Goal: Check status: Check status

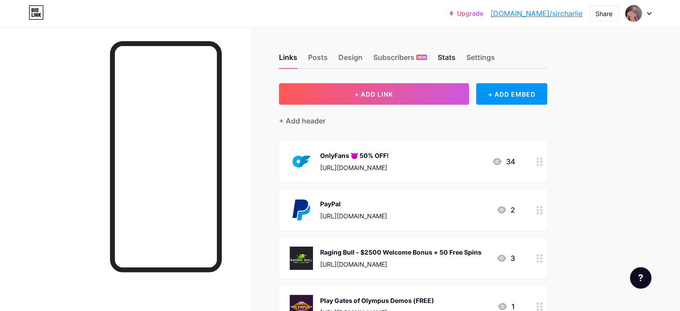
click at [456, 55] on div "Stats" at bounding box center [447, 60] width 18 height 16
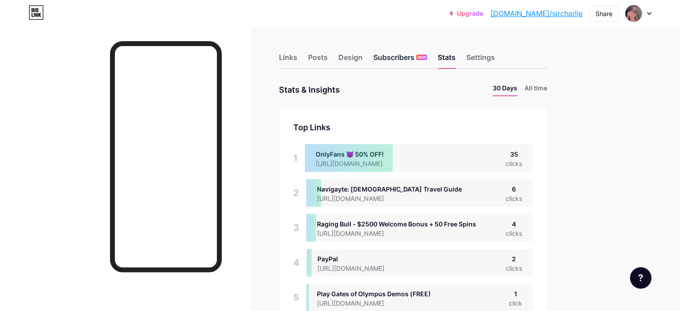
click at [427, 62] on div "Subscribers NEW" at bounding box center [400, 60] width 54 height 16
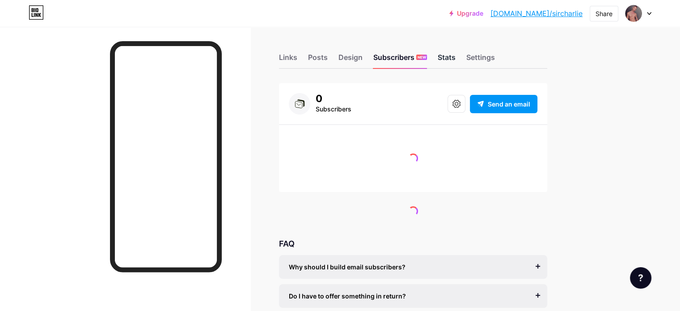
click at [456, 55] on div "Stats" at bounding box center [447, 60] width 18 height 16
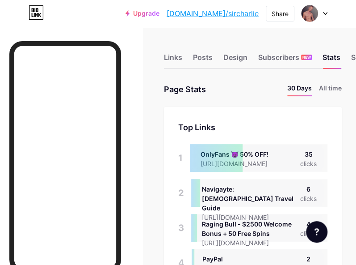
scroll to position [446847, 446755]
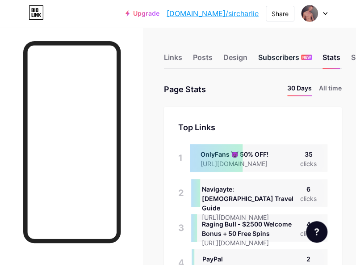
click at [282, 63] on div "Subscribers NEW" at bounding box center [285, 60] width 54 height 16
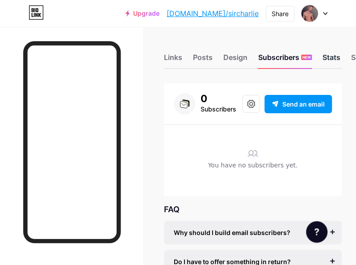
click at [332, 55] on div "Stats" at bounding box center [332, 60] width 18 height 16
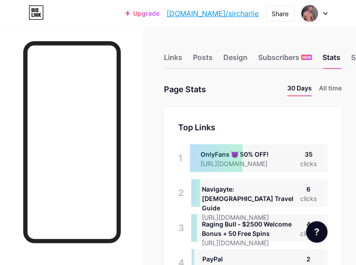
scroll to position [265, 356]
click at [300, 59] on div "Subscribers NEW" at bounding box center [285, 60] width 54 height 16
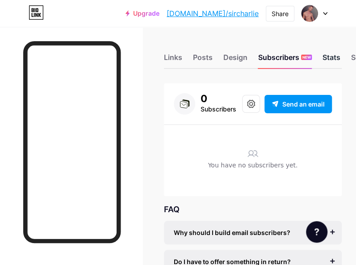
click at [330, 60] on div "Stats" at bounding box center [332, 60] width 18 height 16
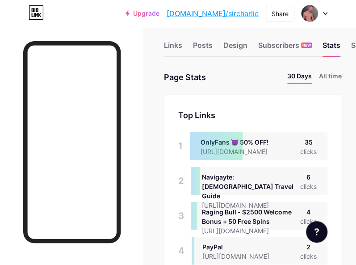
scroll to position [8, 0]
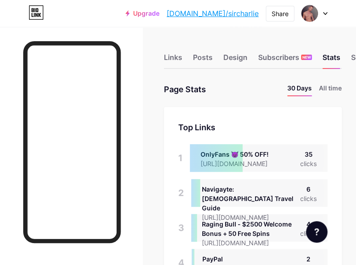
scroll to position [265, 356]
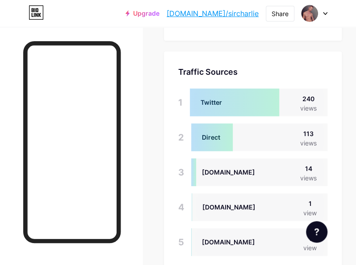
scroll to position [671, 0]
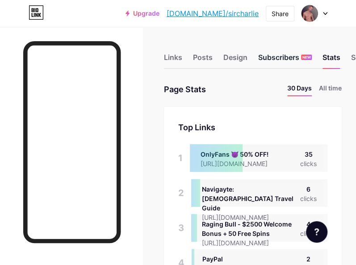
click at [277, 55] on div "Subscribers NEW" at bounding box center [285, 60] width 54 height 16
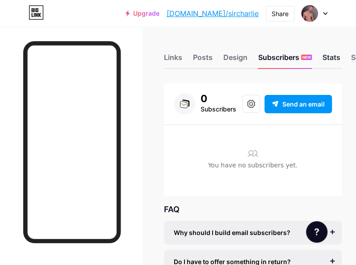
click at [329, 59] on div "Stats" at bounding box center [332, 60] width 18 height 16
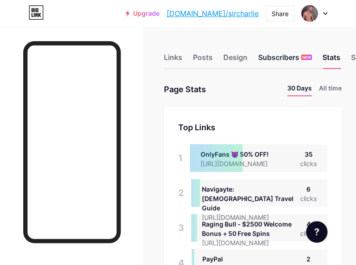
scroll to position [265, 356]
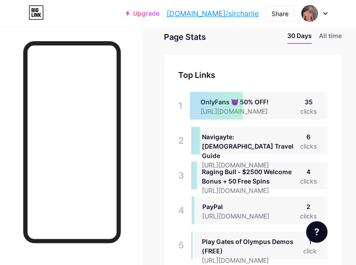
scroll to position [8, 0]
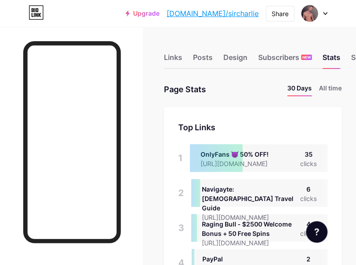
drag, startPoint x: 275, startPoint y: 199, endPoint x: 206, endPoint y: 200, distance: 69.3
click at [206, 212] on div "[URL][DOMAIN_NAME]" at bounding box center [251, 216] width 98 height 9
click at [143, 153] on div at bounding box center [71, 159] width 143 height 265
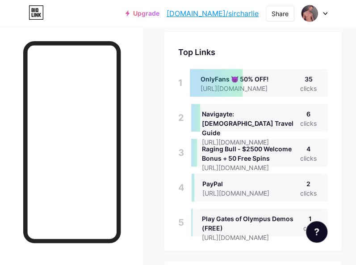
scroll to position [89, 0]
